Goal: Task Accomplishment & Management: Use online tool/utility

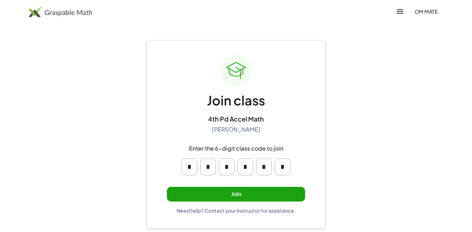
click at [281, 196] on button "Join" at bounding box center [236, 194] width 138 height 15
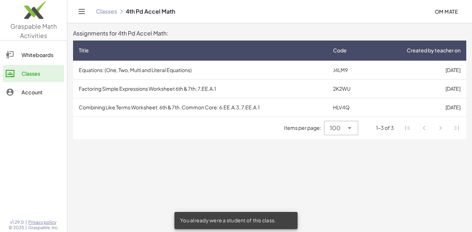
click at [286, 76] on td "Equations: (One, Two, Multi and Literal Equations)" at bounding box center [200, 70] width 254 height 19
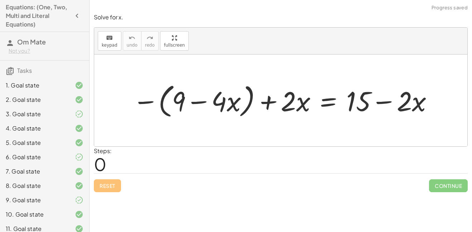
scroll to position [222, 0]
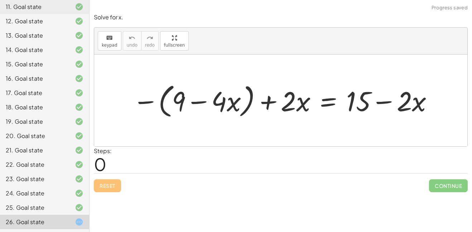
click at [52, 226] on div "26. Goal state" at bounding box center [44, 222] width 89 height 14
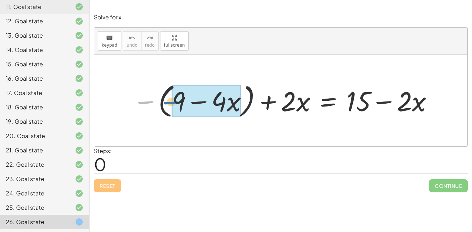
drag, startPoint x: 143, startPoint y: 101, endPoint x: 169, endPoint y: 101, distance: 25.8
click at [169, 101] on div at bounding box center [283, 100] width 309 height 40
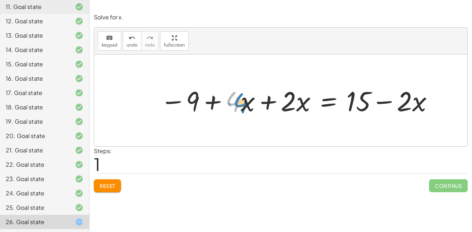
drag, startPoint x: 229, startPoint y: 105, endPoint x: 238, endPoint y: 105, distance: 8.6
click at [238, 105] on div at bounding box center [298, 100] width 282 height 36
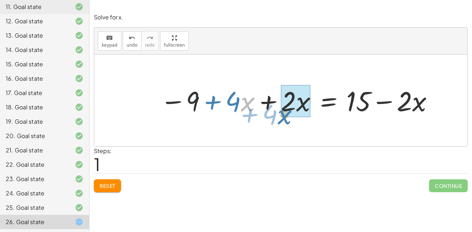
drag, startPoint x: 243, startPoint y: 107, endPoint x: 280, endPoint y: 120, distance: 39.1
click at [280, 120] on div "− ( + 9 − · 4 · x ) + · 2 · x = + 15 − · 2 · x · x + · 4 9 · 4 · x + · 2 · x = …" at bounding box center [280, 100] width 373 height 92
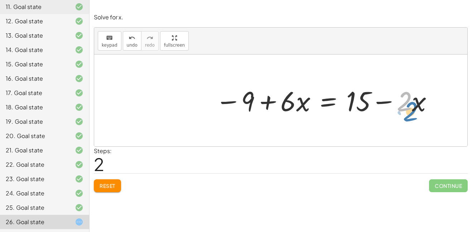
drag, startPoint x: 405, startPoint y: 91, endPoint x: 408, endPoint y: 97, distance: 7.2
click at [408, 97] on div at bounding box center [325, 100] width 226 height 36
drag, startPoint x: 416, startPoint y: 102, endPoint x: 409, endPoint y: 105, distance: 8.2
click at [409, 105] on div at bounding box center [325, 100] width 226 height 36
click at [418, 92] on div at bounding box center [325, 100] width 226 height 36
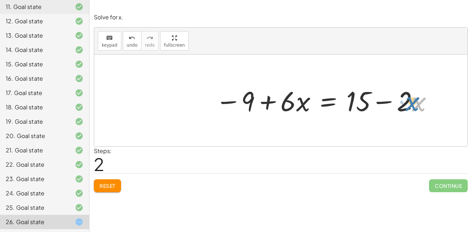
drag, startPoint x: 414, startPoint y: 102, endPoint x: 409, endPoint y: 101, distance: 5.0
click at [409, 101] on div at bounding box center [325, 100] width 226 height 36
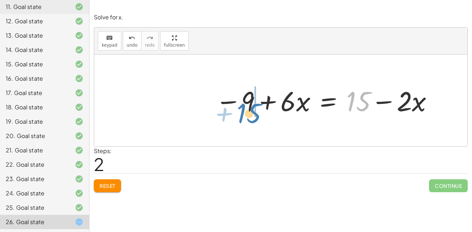
drag, startPoint x: 351, startPoint y: 99, endPoint x: 241, endPoint y: 111, distance: 110.3
click at [241, 111] on div at bounding box center [325, 100] width 226 height 36
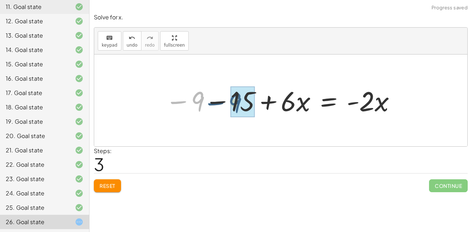
drag, startPoint x: 194, startPoint y: 101, endPoint x: 237, endPoint y: 100, distance: 43.0
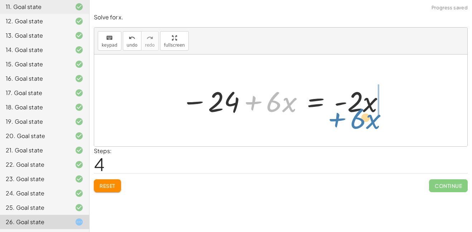
drag, startPoint x: 254, startPoint y: 104, endPoint x: 343, endPoint y: 118, distance: 90.7
click at [343, 118] on div at bounding box center [283, 100] width 211 height 37
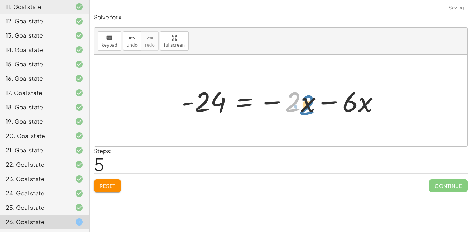
drag, startPoint x: 355, startPoint y: 108, endPoint x: 361, endPoint y: 111, distance: 7.2
click at [361, 111] on div at bounding box center [283, 100] width 211 height 37
drag, startPoint x: 352, startPoint y: 95, endPoint x: 291, endPoint y: 100, distance: 61.2
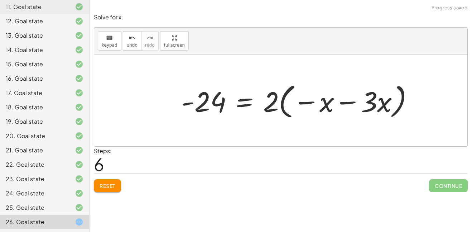
click at [113, 182] on span "Reset" at bounding box center [108, 185] width 16 height 6
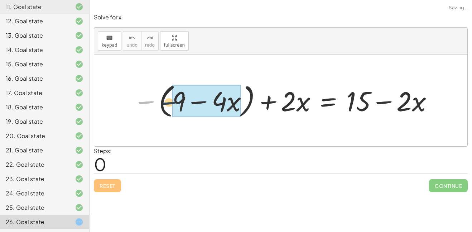
drag, startPoint x: 142, startPoint y: 101, endPoint x: 168, endPoint y: 100, distance: 26.2
click at [168, 100] on div at bounding box center [283, 100] width 309 height 40
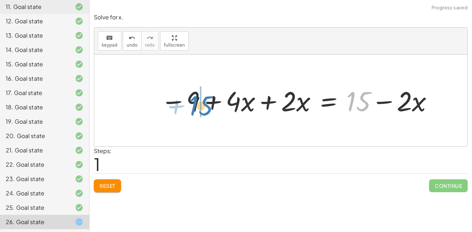
drag, startPoint x: 354, startPoint y: 105, endPoint x: 191, endPoint y: 110, distance: 163.5
click at [191, 110] on div at bounding box center [297, 100] width 281 height 36
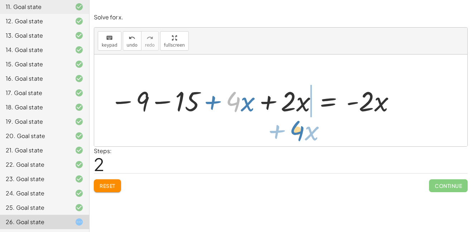
drag, startPoint x: 233, startPoint y: 107, endPoint x: 295, endPoint y: 134, distance: 67.7
click at [295, 134] on div "− ( + 9 − · 4 · x ) + · 2 · x = + 15 − · 2 · x − 9 + · 4 · x + · 2 · x = + 15 −…" at bounding box center [280, 100] width 373 height 92
drag, startPoint x: 229, startPoint y: 108, endPoint x: 299, endPoint y: 132, distance: 74.2
click at [299, 132] on div "− ( + 9 − · 4 · x ) + · 2 · x = + 15 − · 2 · x − 9 + · 4 · x + · 2 · x = + 15 −…" at bounding box center [280, 100] width 373 height 92
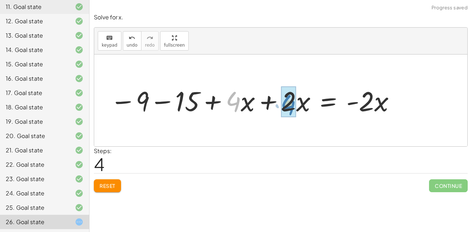
drag, startPoint x: 231, startPoint y: 103, endPoint x: 283, endPoint y: 105, distance: 52.4
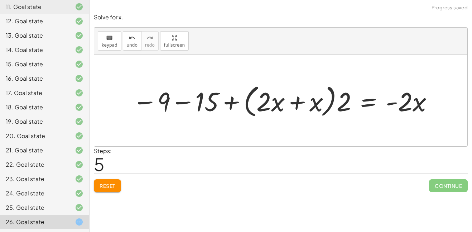
click at [110, 199] on div "Solve the equation for the variable given. keyboard keypad undo undo redo redo …" at bounding box center [281, 116] width 383 height 232
click at [109, 185] on span "Reset" at bounding box center [108, 185] width 16 height 6
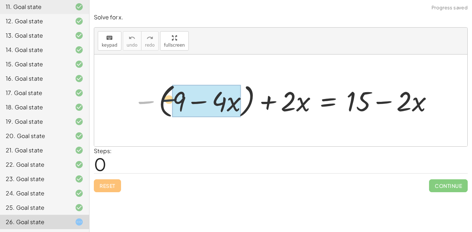
drag, startPoint x: 151, startPoint y: 104, endPoint x: 175, endPoint y: 101, distance: 24.5
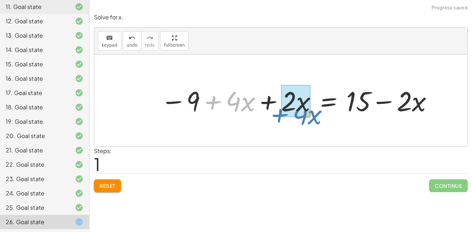
drag, startPoint x: 218, startPoint y: 100, endPoint x: 282, endPoint y: 113, distance: 65.3
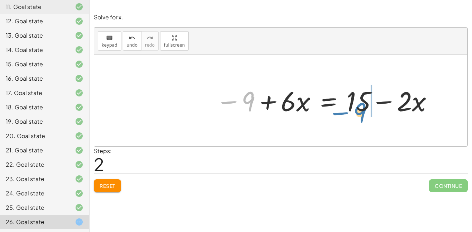
drag, startPoint x: 232, startPoint y: 113, endPoint x: 351, endPoint y: 123, distance: 119.4
click at [351, 123] on div "− ( + 9 − · 4 · x ) + · 2 · x = + 15 − · 2 · x − 9 + · 4 · x + · 2 · x = + 15 −…" at bounding box center [280, 100] width 373 height 92
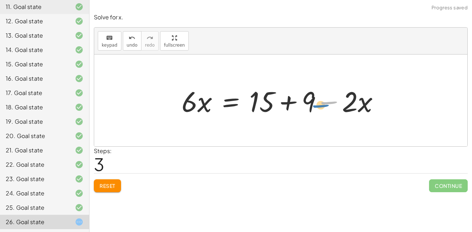
drag, startPoint x: 357, startPoint y: 95, endPoint x: 351, endPoint y: 96, distance: 6.0
click at [351, 96] on div at bounding box center [283, 100] width 211 height 37
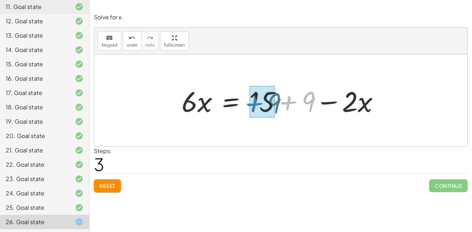
drag, startPoint x: 290, startPoint y: 108, endPoint x: 234, endPoint y: 110, distance: 55.9
click at [234, 110] on div at bounding box center [283, 100] width 211 height 37
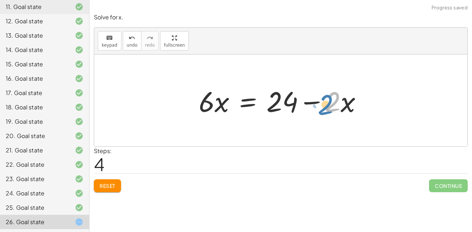
drag, startPoint x: 334, startPoint y: 111, endPoint x: 328, endPoint y: 114, distance: 6.7
click at [328, 114] on div at bounding box center [283, 100] width 176 height 37
drag, startPoint x: 336, startPoint y: 116, endPoint x: 331, endPoint y: 114, distance: 5.3
click at [331, 114] on div at bounding box center [283, 100] width 176 height 37
click at [341, 117] on div at bounding box center [283, 100] width 176 height 37
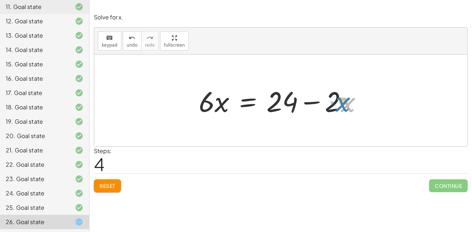
click at [342, 117] on div at bounding box center [283, 100] width 176 height 37
drag, startPoint x: 339, startPoint y: 113, endPoint x: 336, endPoint y: 117, distance: 5.1
click at [336, 117] on div at bounding box center [283, 100] width 176 height 37
drag, startPoint x: 334, startPoint y: 89, endPoint x: 330, endPoint y: 81, distance: 7.9
click at [330, 81] on div "− ( + 9 − · 4 · x ) + · 2 · x = + 15 − · 2 · x − 9 + · 4 · x + · 2 · x = + 15 −…" at bounding box center [280, 100] width 185 height 40
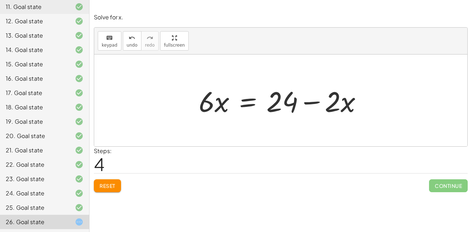
drag, startPoint x: 338, startPoint y: 123, endPoint x: 335, endPoint y: 133, distance: 11.1
click at [335, 133] on div at bounding box center [280, 100] width 373 height 92
click at [335, 111] on div at bounding box center [283, 100] width 176 height 37
drag, startPoint x: 350, startPoint y: 104, endPoint x: 357, endPoint y: 111, distance: 9.9
click at [357, 111] on div at bounding box center [283, 100] width 176 height 37
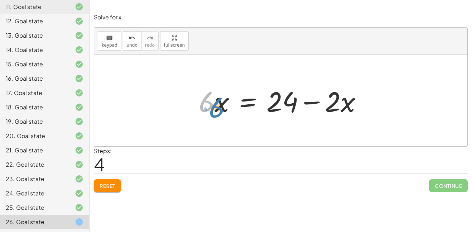
drag, startPoint x: 210, startPoint y: 108, endPoint x: 215, endPoint y: 106, distance: 5.3
click at [215, 106] on div at bounding box center [283, 100] width 176 height 37
drag, startPoint x: 206, startPoint y: 116, endPoint x: 211, endPoint y: 114, distance: 5.5
click at [211, 114] on div at bounding box center [283, 100] width 176 height 37
drag, startPoint x: 217, startPoint y: 112, endPoint x: 212, endPoint y: 114, distance: 5.1
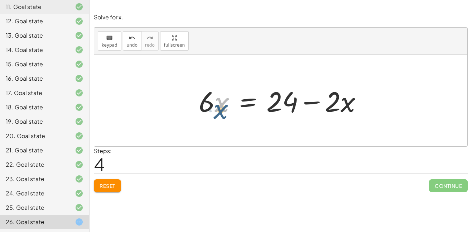
click at [212, 114] on div at bounding box center [283, 100] width 176 height 37
drag, startPoint x: 211, startPoint y: 114, endPoint x: 204, endPoint y: 111, distance: 7.7
click at [204, 111] on div at bounding box center [283, 100] width 176 height 37
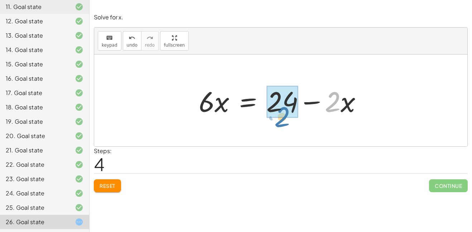
drag, startPoint x: 330, startPoint y: 110, endPoint x: 277, endPoint y: 120, distance: 54.0
click at [277, 120] on div "− ( + 9 − · 4 · x ) + · 2 · x = + 15 − · 2 · x − 9 + · 4 · x + · 2 · x = + 15 −…" at bounding box center [280, 100] width 185 height 40
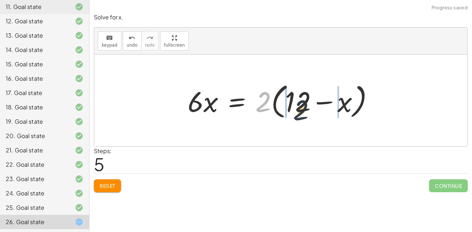
drag, startPoint x: 259, startPoint y: 102, endPoint x: 297, endPoint y: 110, distance: 39.2
click at [297, 110] on div at bounding box center [283, 100] width 199 height 41
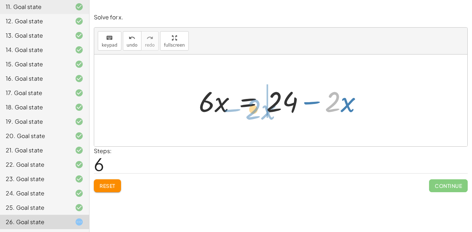
drag, startPoint x: 329, startPoint y: 104, endPoint x: 248, endPoint y: 110, distance: 81.2
click at [248, 110] on div at bounding box center [283, 100] width 176 height 37
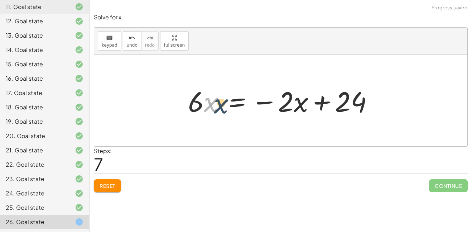
click at [214, 105] on div at bounding box center [284, 100] width 198 height 37
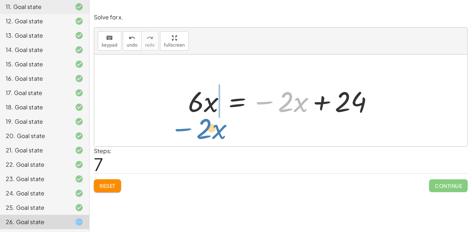
drag, startPoint x: 270, startPoint y: 113, endPoint x: 156, endPoint y: 147, distance: 119.2
click at [156, 147] on div "Solve for x. keyboard keypad undo undo redo redo fullscreen − ( + 9 − · 4 · x )…" at bounding box center [281, 102] width 383 height 187
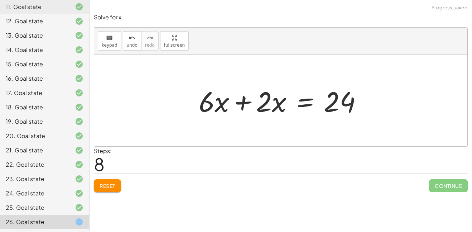
drag, startPoint x: 140, startPoint y: 109, endPoint x: 237, endPoint y: 115, distance: 96.9
click at [237, 115] on div "− ( + 9 − · 4 · x ) + · 2 · x = + 15 − · 2 · x − 9 + · 4 · x + · 2 · x = + 15 −…" at bounding box center [280, 100] width 373 height 92
click at [237, 115] on div at bounding box center [283, 100] width 176 height 37
drag, startPoint x: 211, startPoint y: 108, endPoint x: 220, endPoint y: 109, distance: 8.7
click at [220, 109] on div at bounding box center [280, 100] width 373 height 92
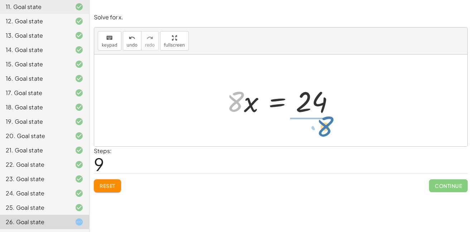
drag, startPoint x: 231, startPoint y: 111, endPoint x: 317, endPoint y: 136, distance: 89.6
click at [317, 136] on div "− ( + 9 − · 4 · x ) + · 2 · x = + 15 − · 2 · x − 9 + · 4 · x + · 2 · x = + 15 −…" at bounding box center [280, 100] width 373 height 92
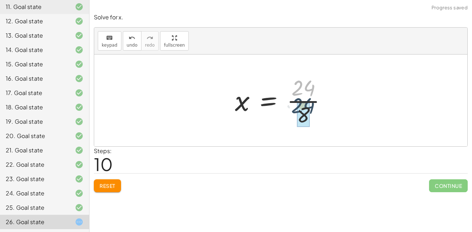
drag, startPoint x: 304, startPoint y: 93, endPoint x: 304, endPoint y: 111, distance: 18.3
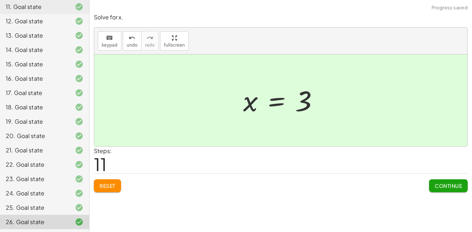
click at [458, 187] on span "Continue" at bounding box center [448, 185] width 27 height 6
